Goal: Task Accomplishment & Management: Complete application form

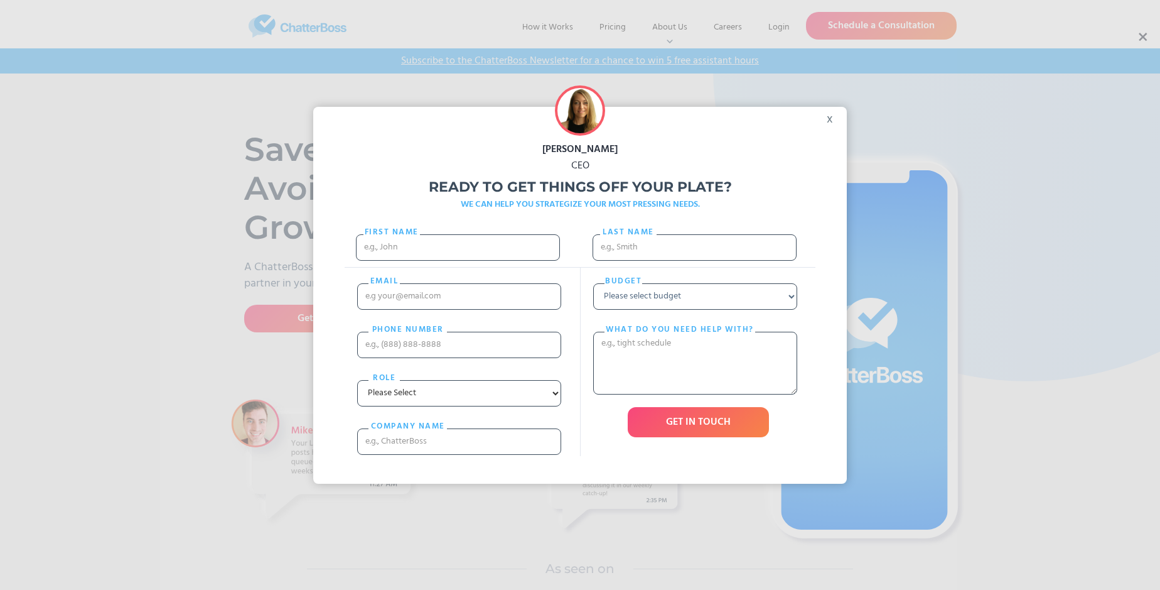
click at [1142, 37] on div "[PERSON_NAME] CEO Ready to get things off your plate? WE CAN HELP YOU STRATEGIZ…" at bounding box center [580, 295] width 1160 height 590
click at [458, 259] on input "First Name" at bounding box center [458, 247] width 204 height 26
type input "Leonie"
click at [694, 253] on input "Last name" at bounding box center [695, 247] width 204 height 26
type input "Krajcik"
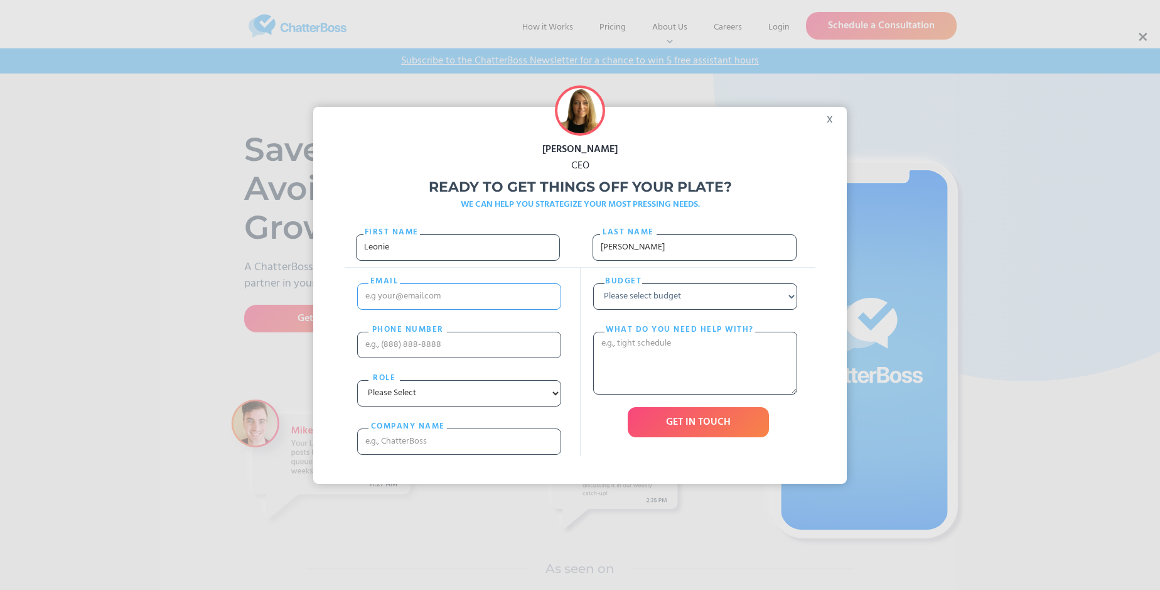
click at [459, 308] on input "email" at bounding box center [459, 296] width 204 height 26
type input "[EMAIL_ADDRESS][DOMAIN_NAME]"
click at [459, 357] on input "PHONE nUMBER" at bounding box center [459, 345] width 204 height 26
type input "18513314742"
click at [459, 455] on input "cOMPANY NAME" at bounding box center [459, 441] width 204 height 26
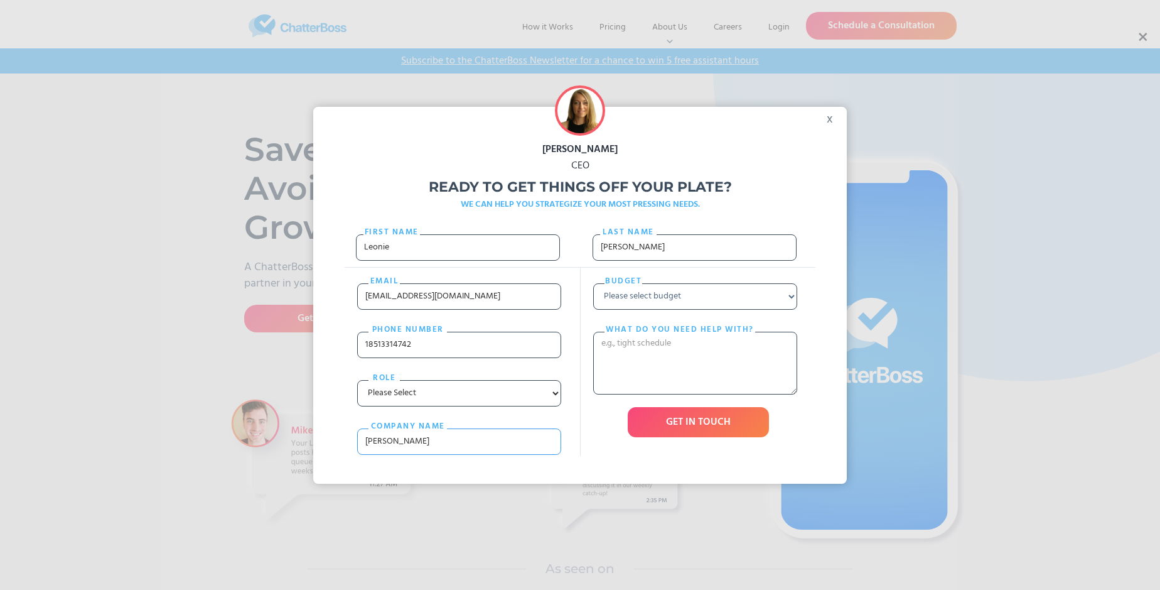
type input "Armstrong - Zemlak"
select select "Under $700"
click at [695, 387] on textarea "What do you need help with?" at bounding box center [695, 363] width 204 height 63
type textarea "dolore"
click at [698, 437] on input "GET IN TOUCH" at bounding box center [698, 422] width 141 height 30
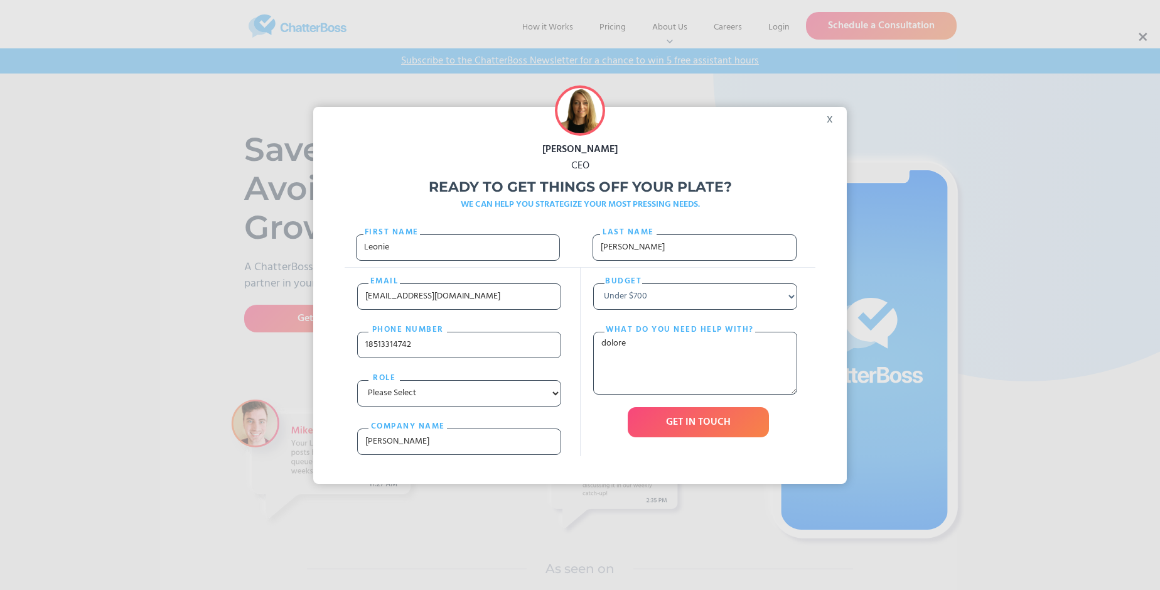
type input "Please wait..."
click at [1142, 37] on div "[PERSON_NAME] CEO Ready to get things off your plate? WE CAN HELP YOU STRATEGIZ…" at bounding box center [580, 295] width 1160 height 590
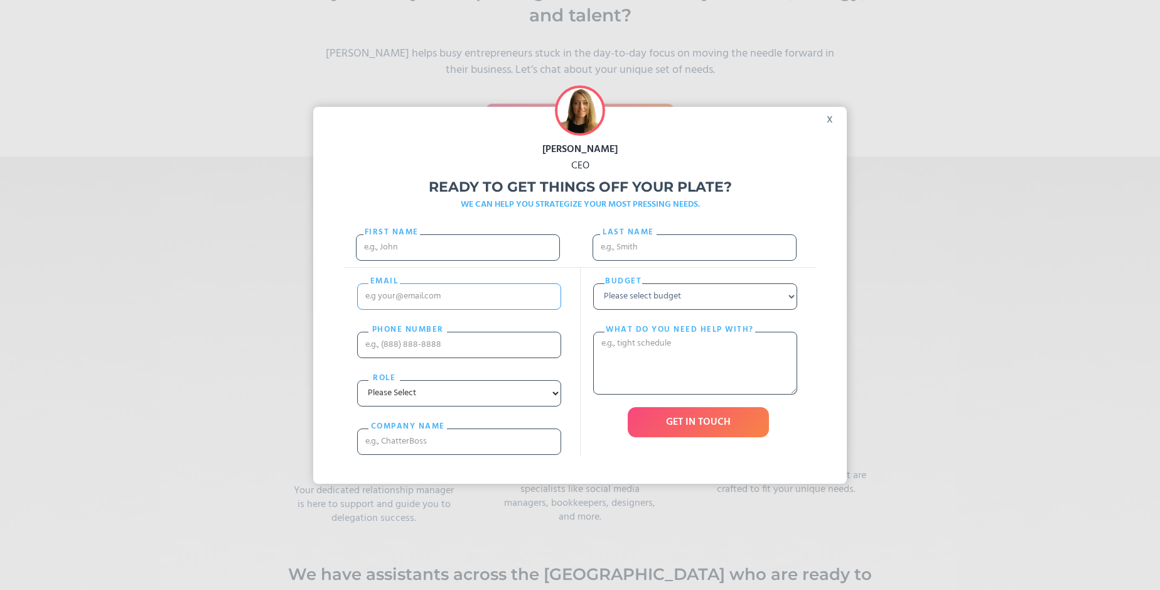
click at [425, 310] on input "email" at bounding box center [459, 296] width 204 height 26
type input "Leonie"
click at [580, 313] on div "Budget Please select budget Under $700 $700 - $1500 $1500 - $3000 $3000+ What d…" at bounding box center [697, 361] width 235 height 188
type input "[EMAIL_ADDRESS][DOMAIN_NAME]"
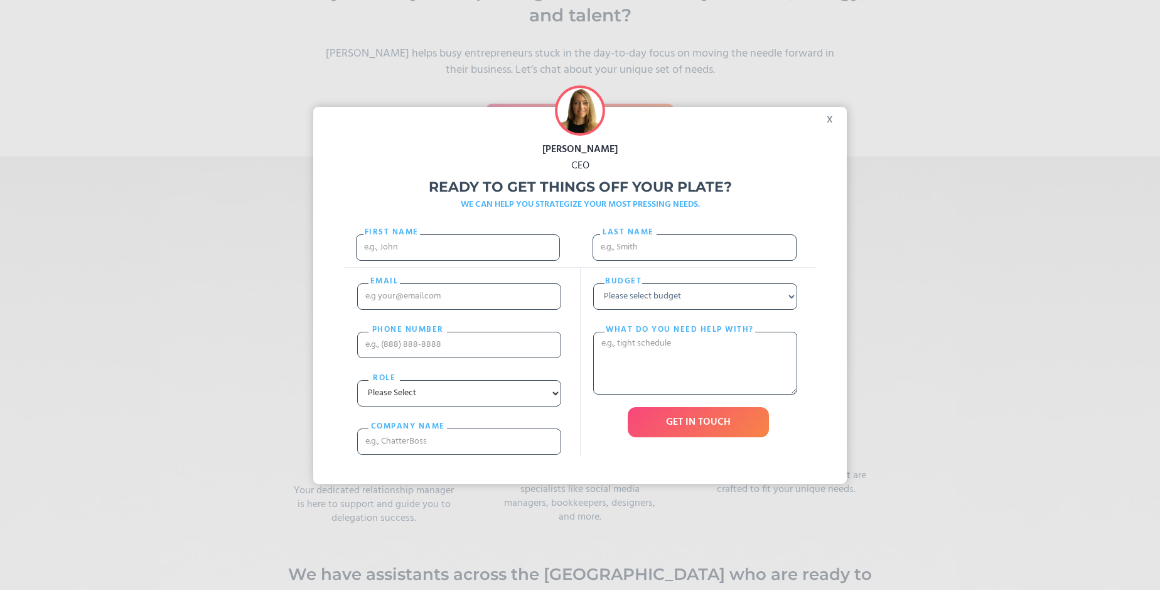
scroll to position [0, 0]
click at [735, 310] on select "Please select budget Under $700 $700 - $1500 $1500 - $3000 $3000+" at bounding box center [695, 296] width 204 height 26
